Goal: Task Accomplishment & Management: Complete application form

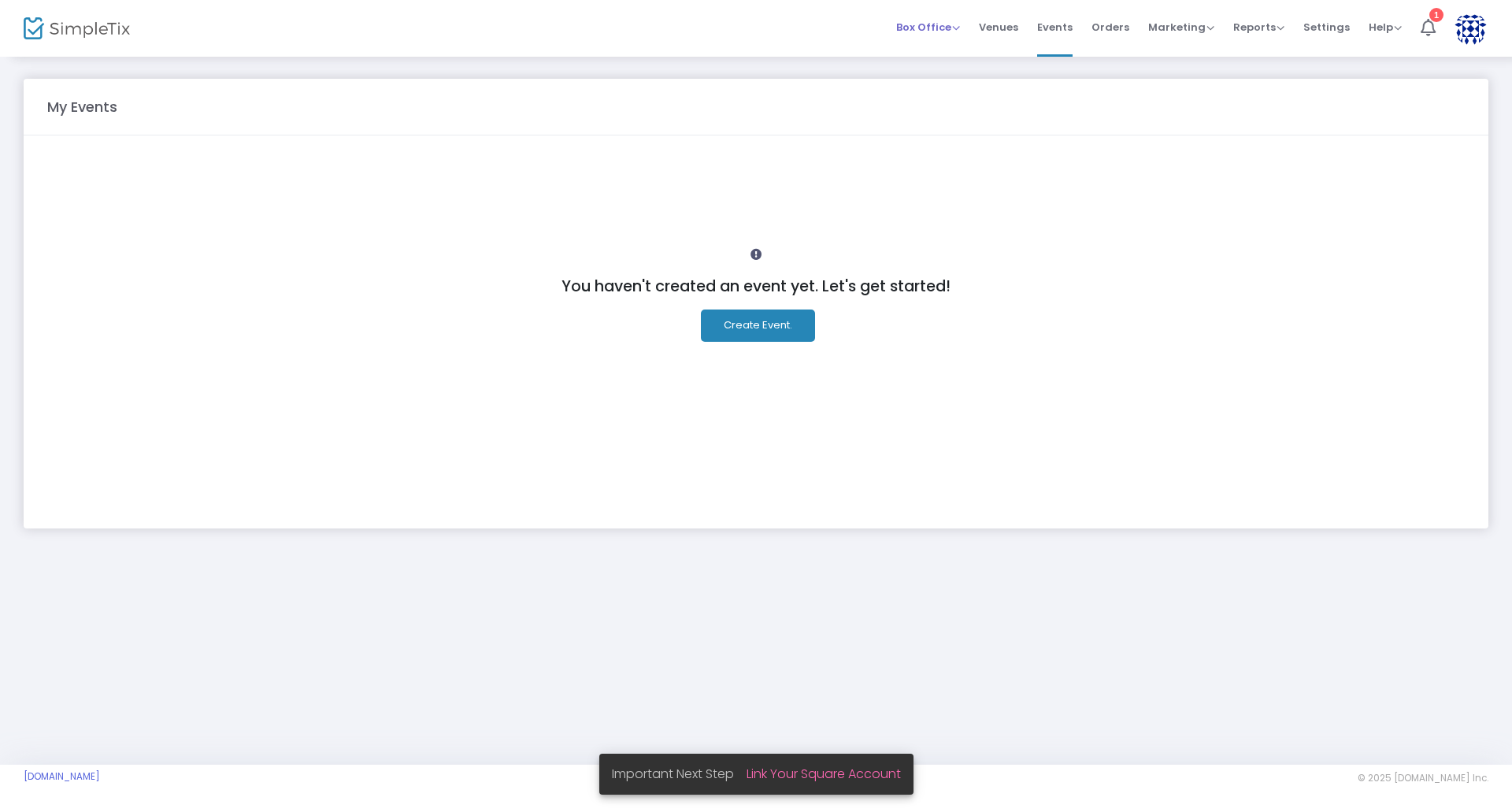
click at [941, 30] on span "Box Office" at bounding box center [928, 26] width 64 height 15
click at [1001, 27] on span "Venues" at bounding box center [998, 27] width 40 height 41
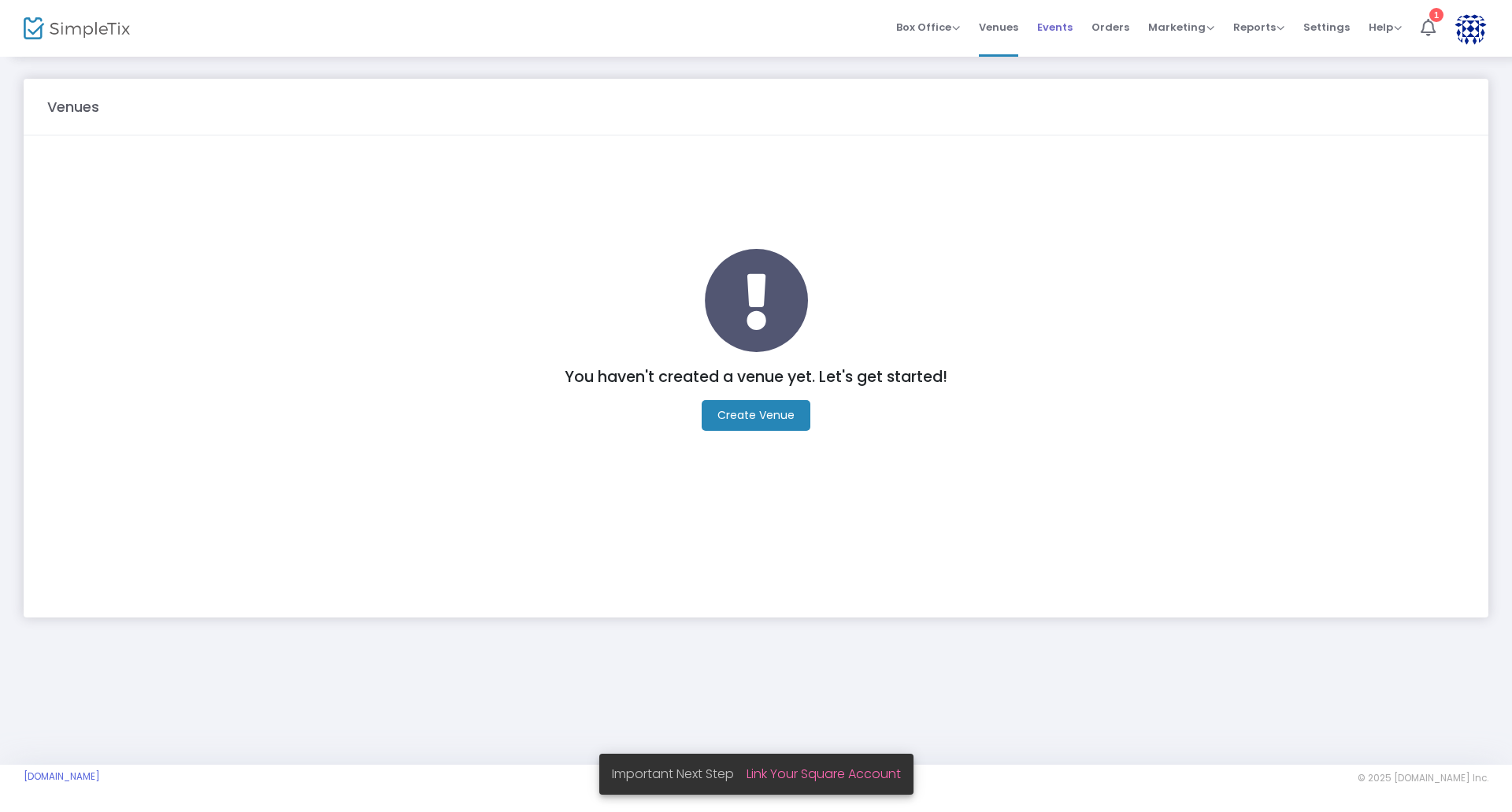
click at [1070, 24] on span "Events" at bounding box center [1054, 27] width 36 height 41
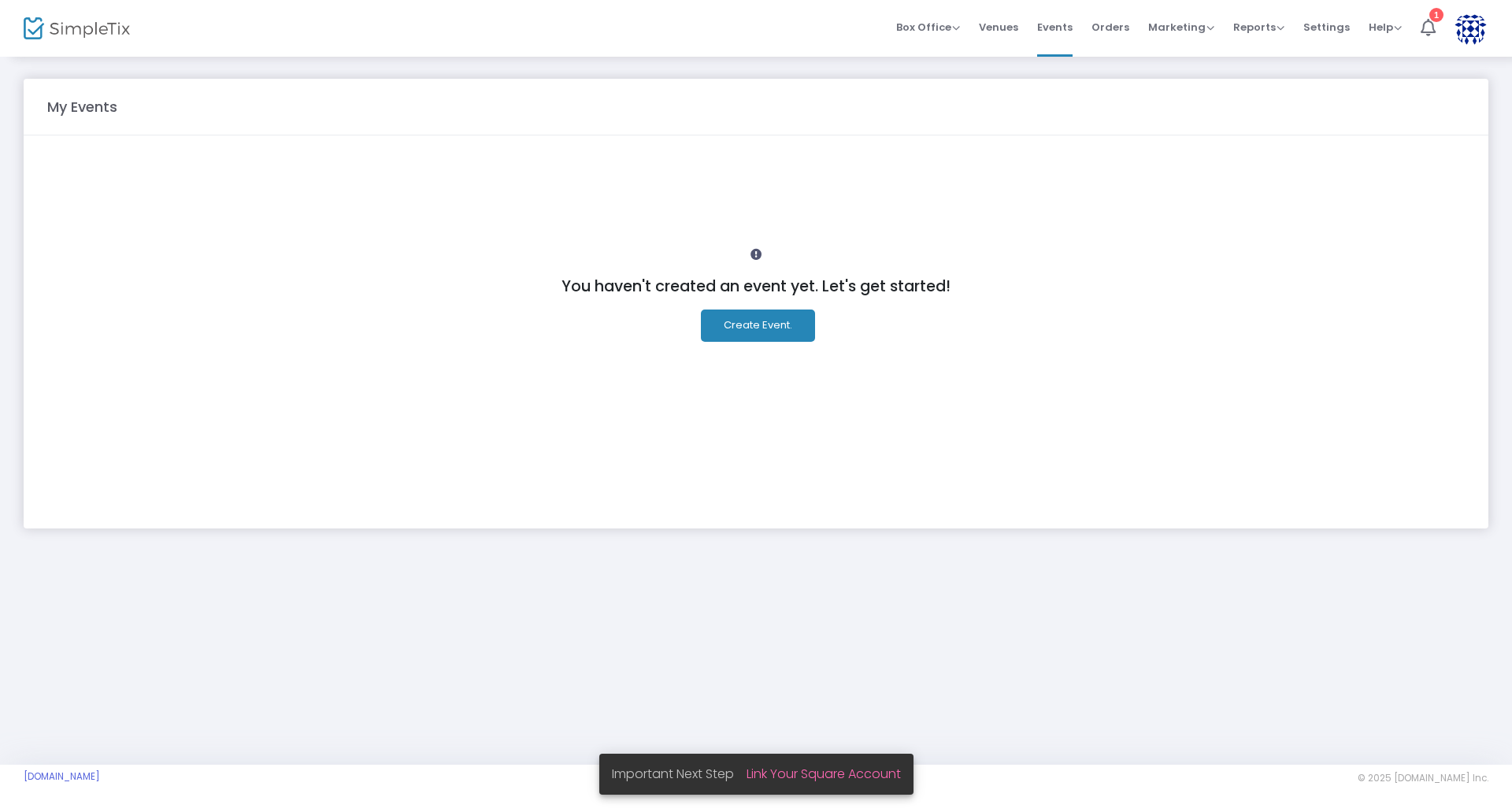
click at [766, 324] on button "Create Event." at bounding box center [757, 325] width 114 height 32
